Goal: Information Seeking & Learning: Check status

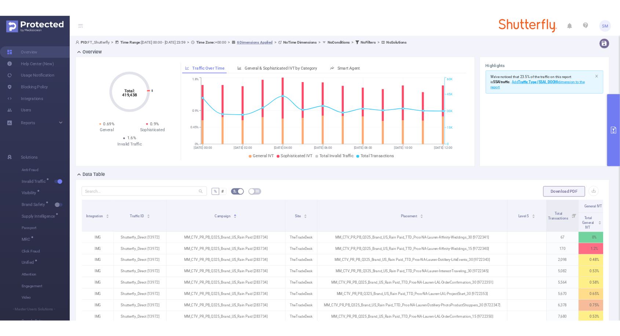
scroll to position [81, 0]
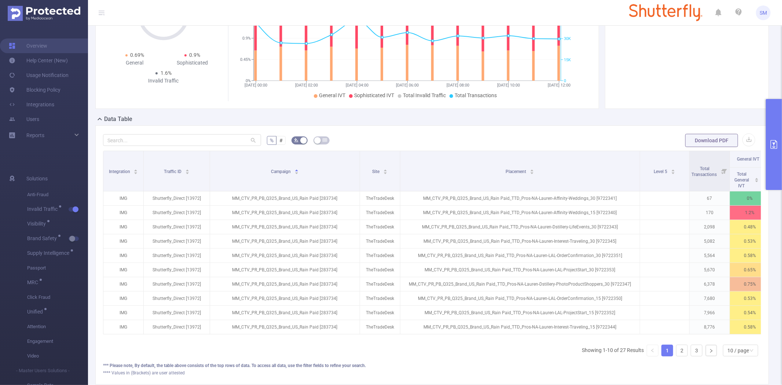
click at [776, 140] on icon "primary" at bounding box center [774, 144] width 7 height 9
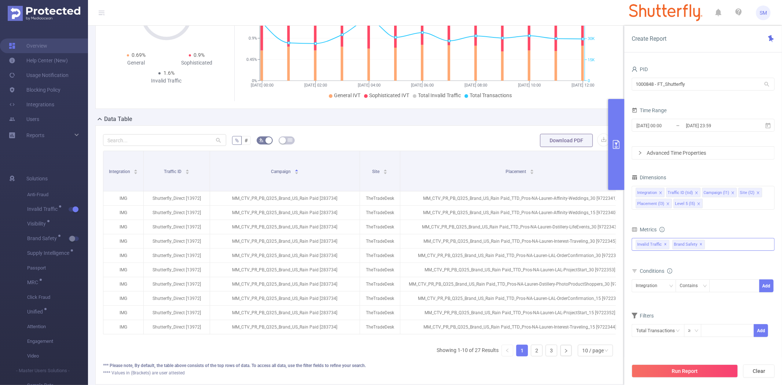
click at [710, 244] on div "Invalid Traffic ✕ Brand Safety ✕" at bounding box center [703, 244] width 143 height 13
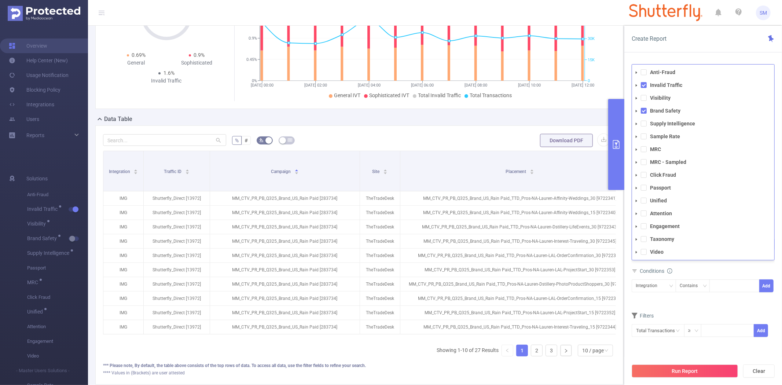
click at [636, 109] on icon "icon: caret-down" at bounding box center [637, 111] width 4 height 4
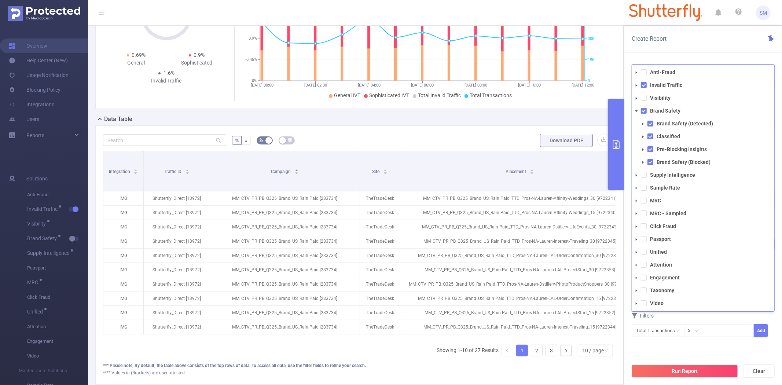
click at [637, 84] on icon "icon: caret-down" at bounding box center [637, 86] width 4 height 4
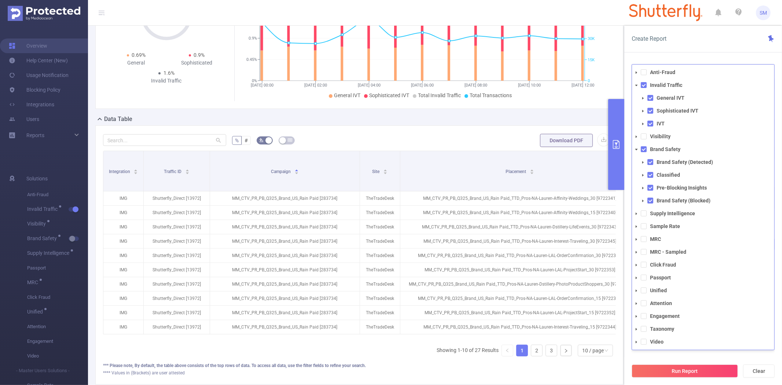
click at [644, 96] on icon "icon: caret-down" at bounding box center [643, 98] width 4 height 4
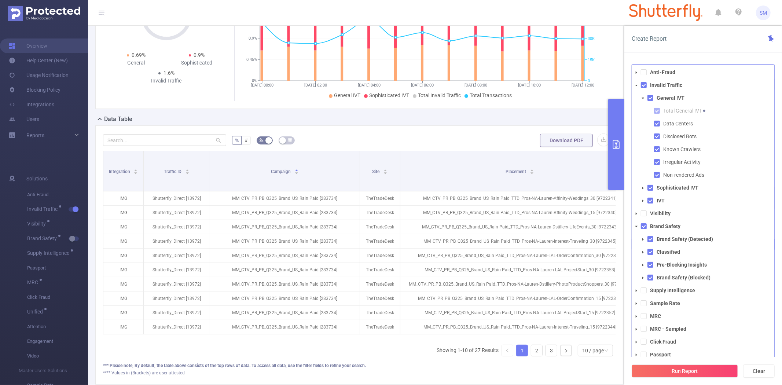
click at [643, 190] on span at bounding box center [643, 188] width 9 height 9
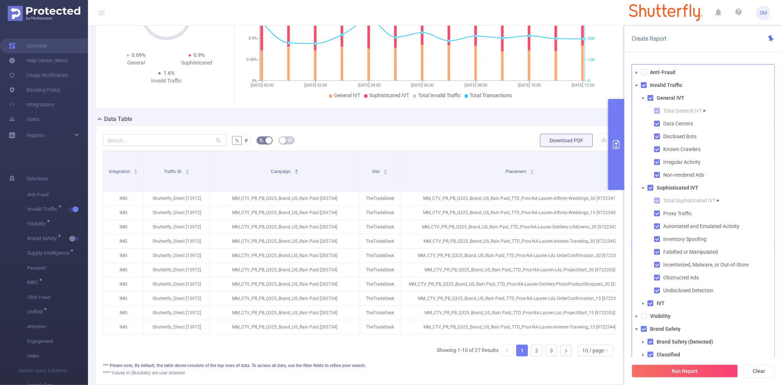
click at [643, 190] on span at bounding box center [643, 188] width 9 height 9
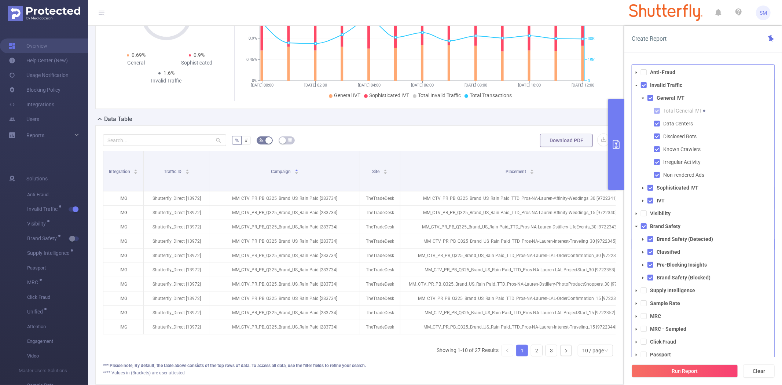
click at [644, 99] on icon "icon: caret-down" at bounding box center [643, 98] width 4 height 4
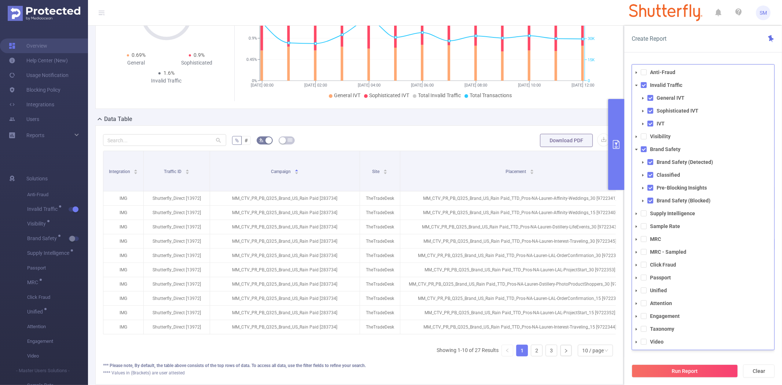
click at [635, 85] on icon "icon: caret-down" at bounding box center [637, 86] width 4 height 4
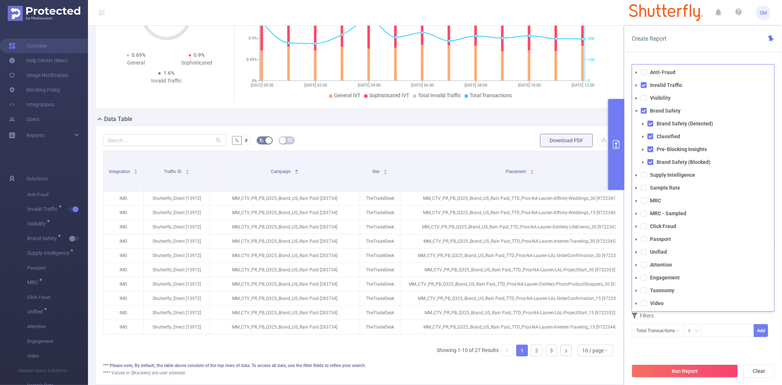
click at [636, 112] on icon "icon: caret-down" at bounding box center [637, 111] width 4 height 4
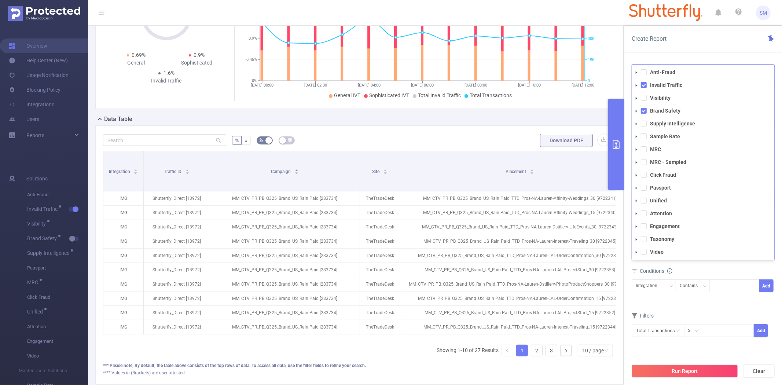
click at [751, 270] on div "Conditions" at bounding box center [703, 272] width 143 height 12
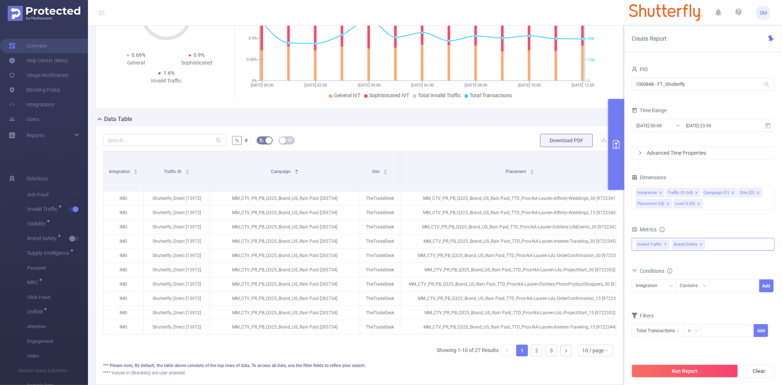
click at [718, 248] on div "Invalid Traffic ✕ Brand Safety ✕ Anti-Fraud Invalid Traffic Visibility Brand Sa…" at bounding box center [703, 244] width 143 height 13
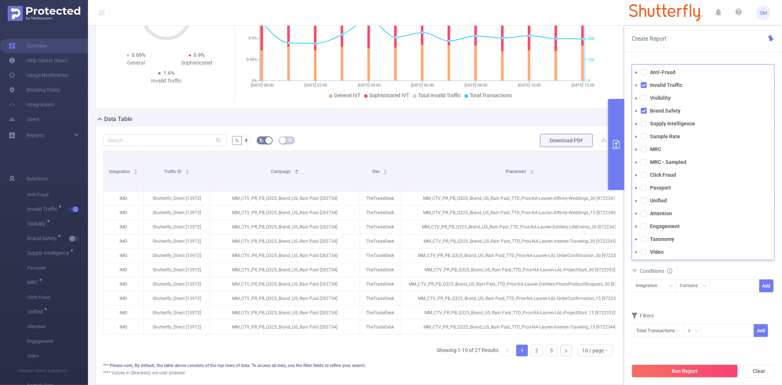
click at [717, 268] on div "Conditions" at bounding box center [703, 272] width 143 height 12
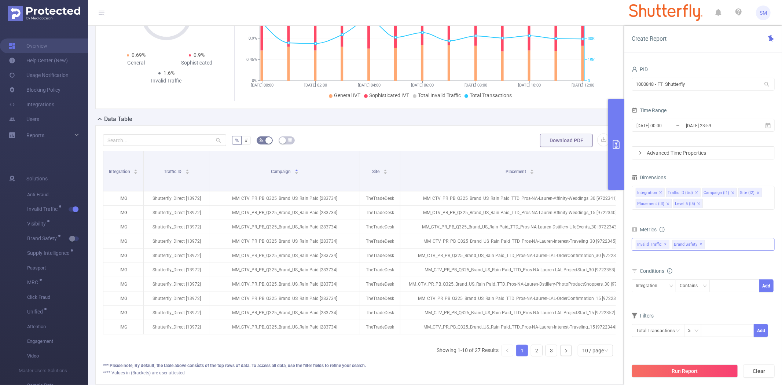
click at [700, 244] on span "✕" at bounding box center [701, 244] width 3 height 9
click at [699, 244] on div "Invalid Traffic ✕ Anti-Fraud Invalid Traffic Visibility Brand Safety Supply Int…" at bounding box center [703, 244] width 143 height 13
click at [712, 266] on div "Conditions" at bounding box center [703, 272] width 143 height 12
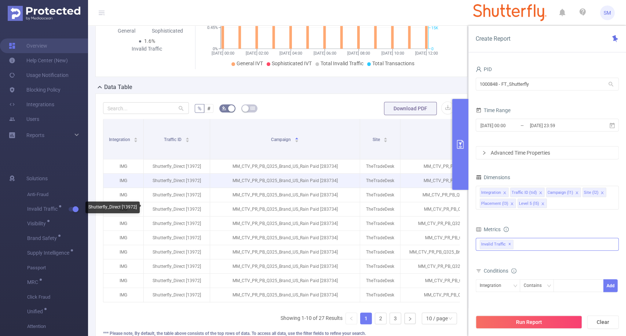
scroll to position [120, 0]
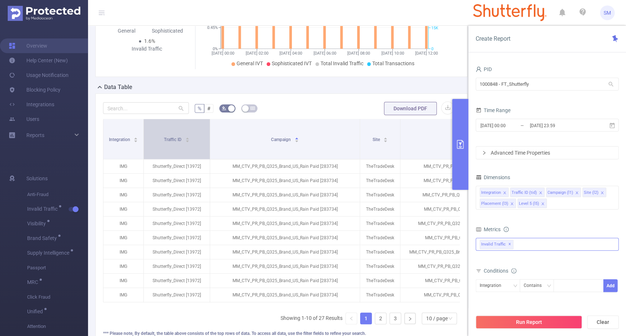
click at [190, 143] on div "Traffic ID" at bounding box center [177, 138] width 26 height 7
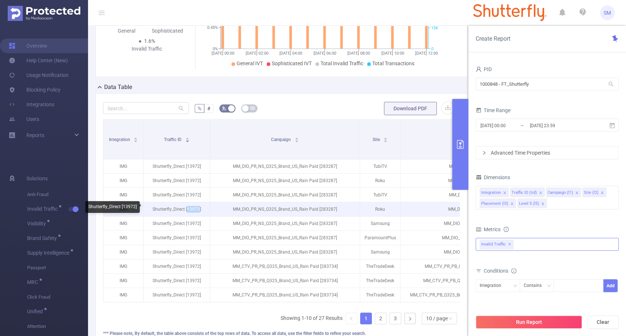
drag, startPoint x: 188, startPoint y: 209, endPoint x: 199, endPoint y: 208, distance: 11.4
click at [199, 208] on p "Shutterfly_Direct [13972]" at bounding box center [177, 209] width 66 height 14
copy p "13972"
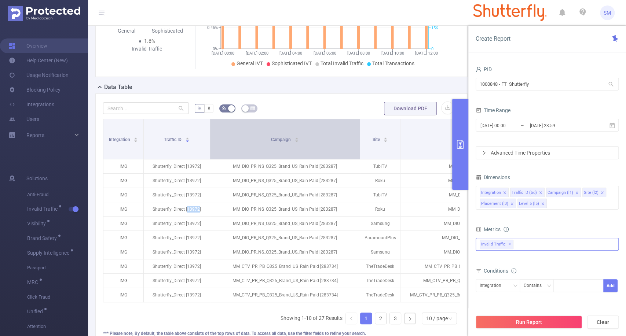
click at [299, 143] on div "Campaign" at bounding box center [285, 138] width 28 height 7
